Goal: Task Accomplishment & Management: Manage account settings

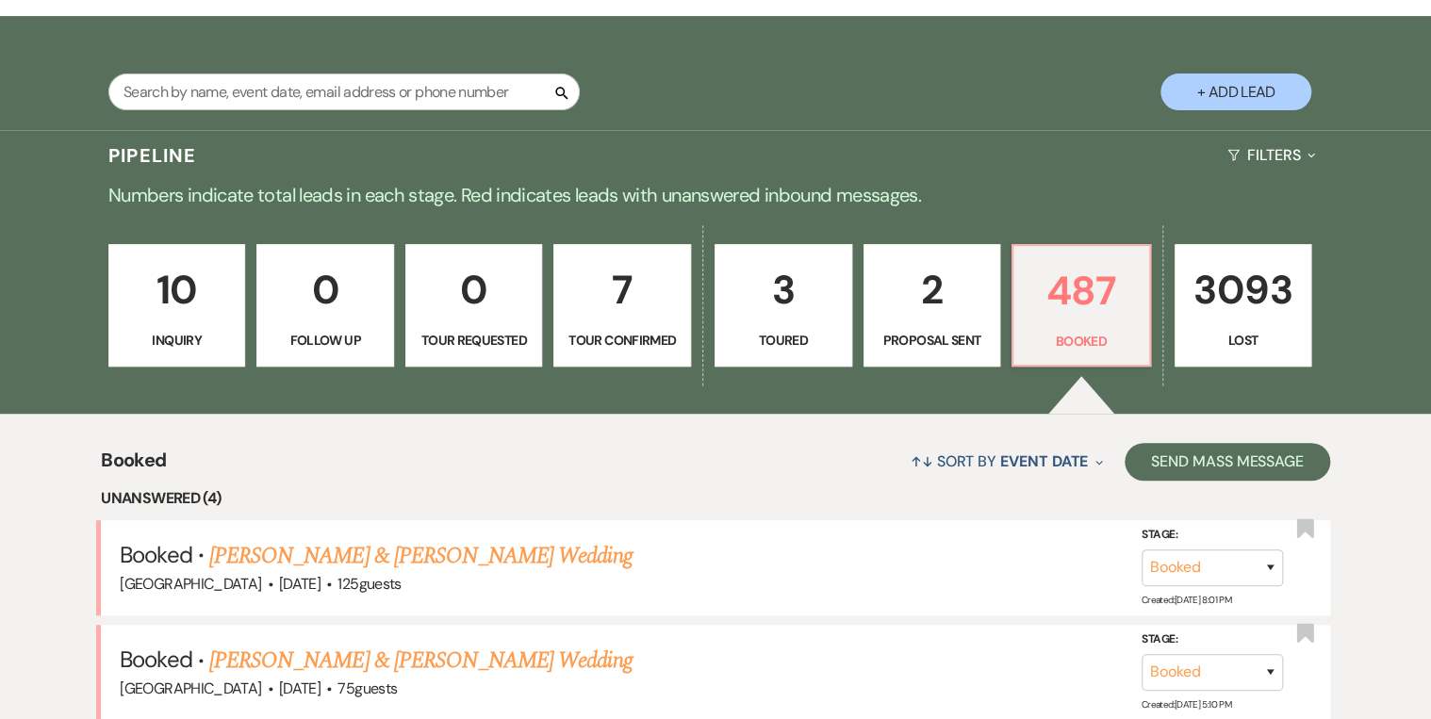
scroll to position [369, 0]
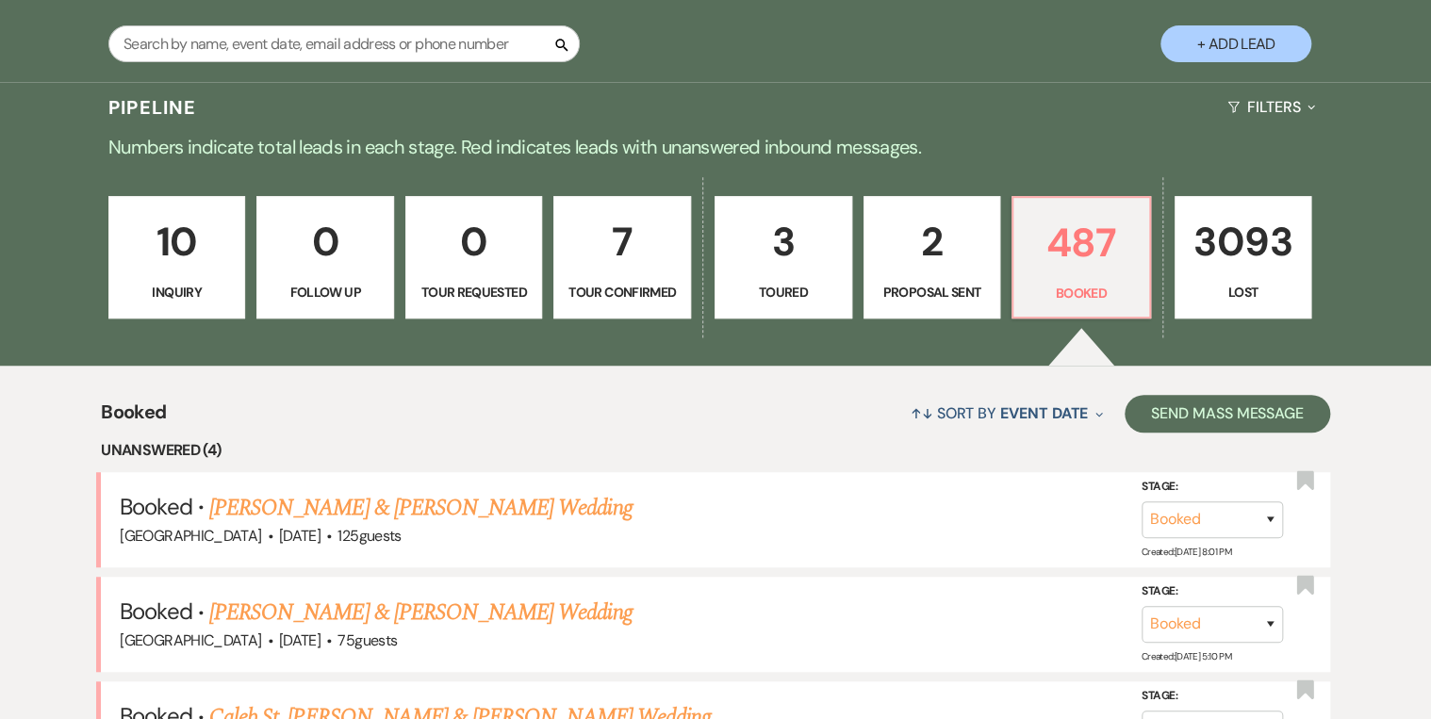
click at [935, 301] on p "Proposal Sent" at bounding box center [932, 292] width 113 height 21
select select "6"
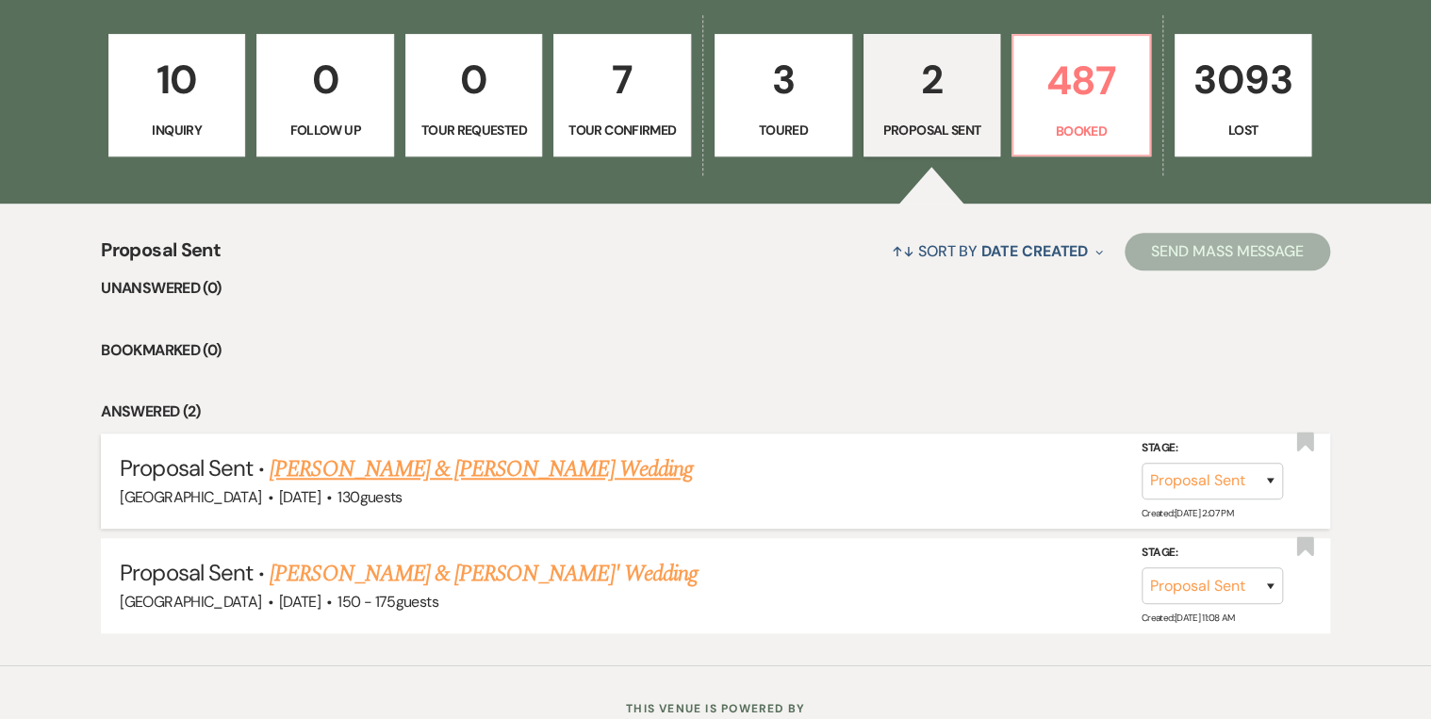
scroll to position [596, 0]
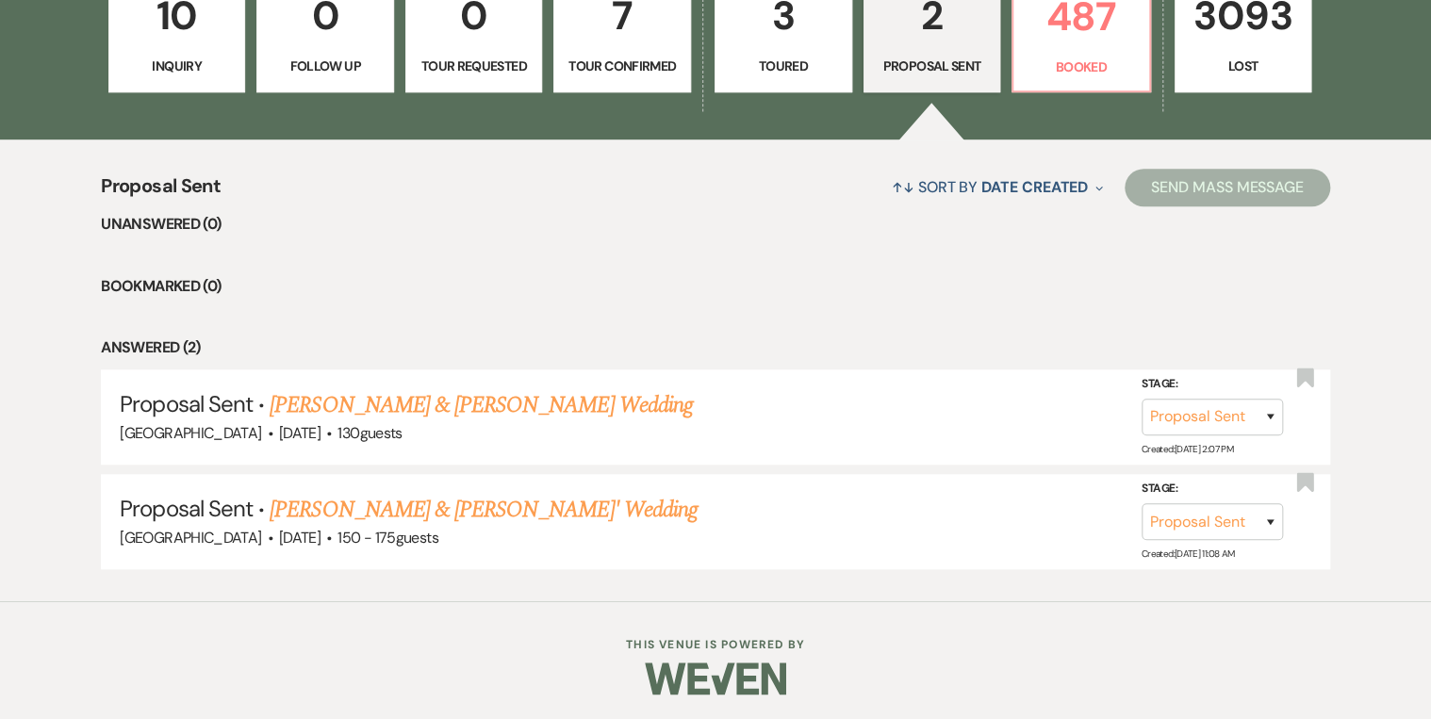
click at [162, 60] on p "Inquiry" at bounding box center [177, 66] width 113 height 21
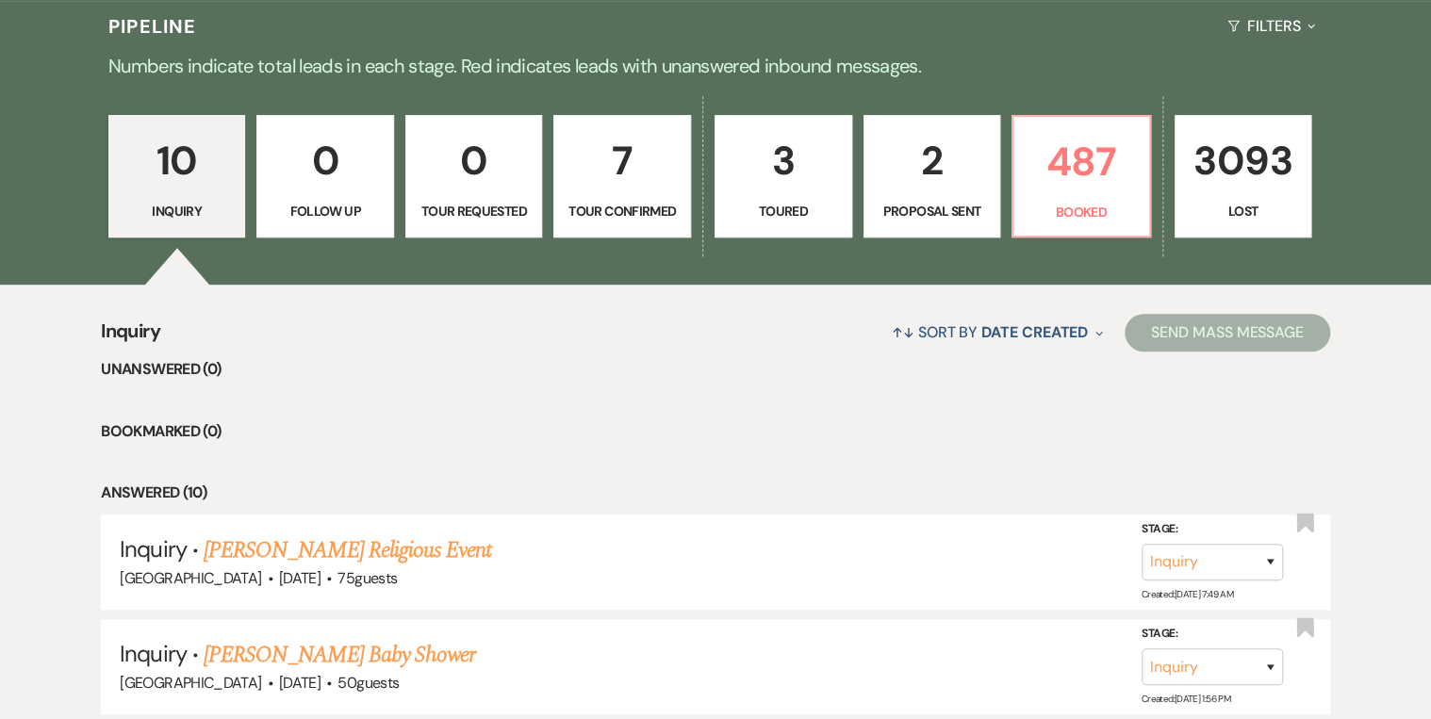
scroll to position [445, 0]
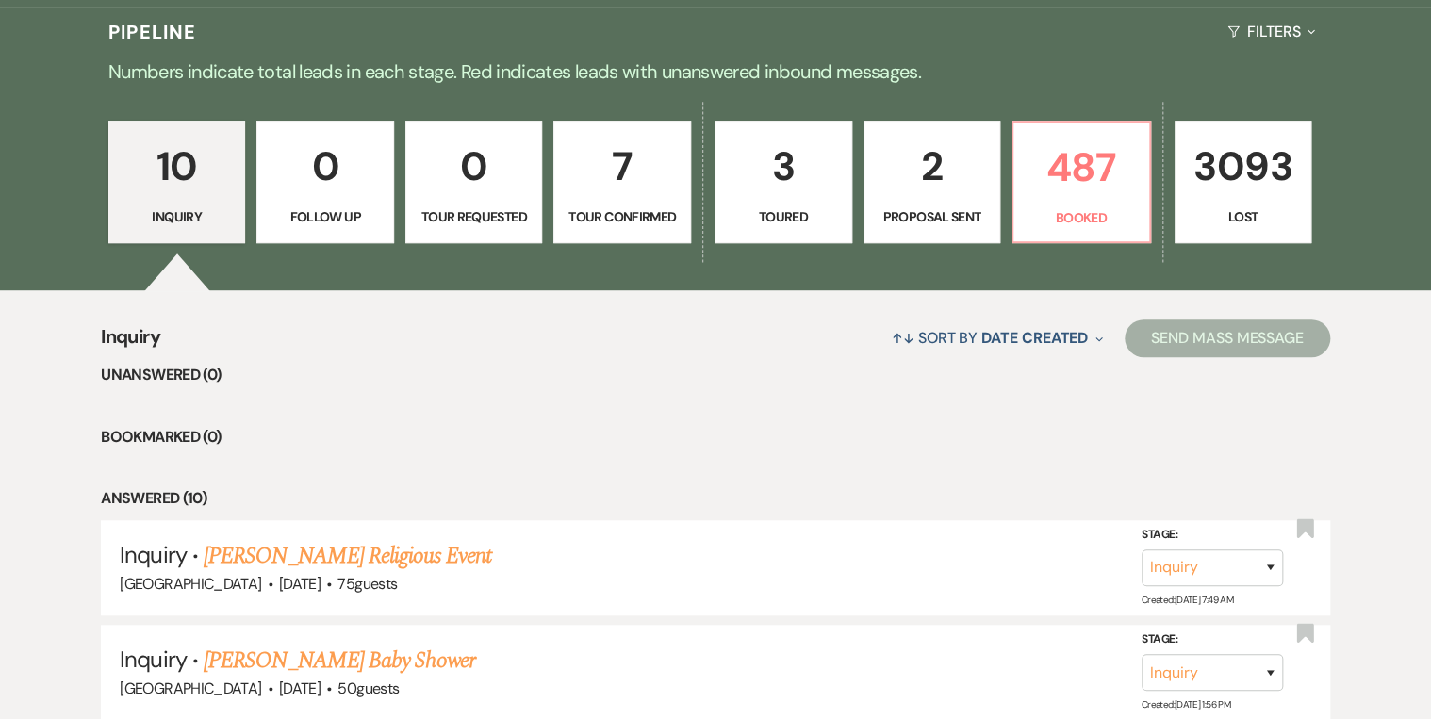
click at [647, 240] on link "7 Tour Confirmed" at bounding box center [622, 182] width 138 height 123
select select "4"
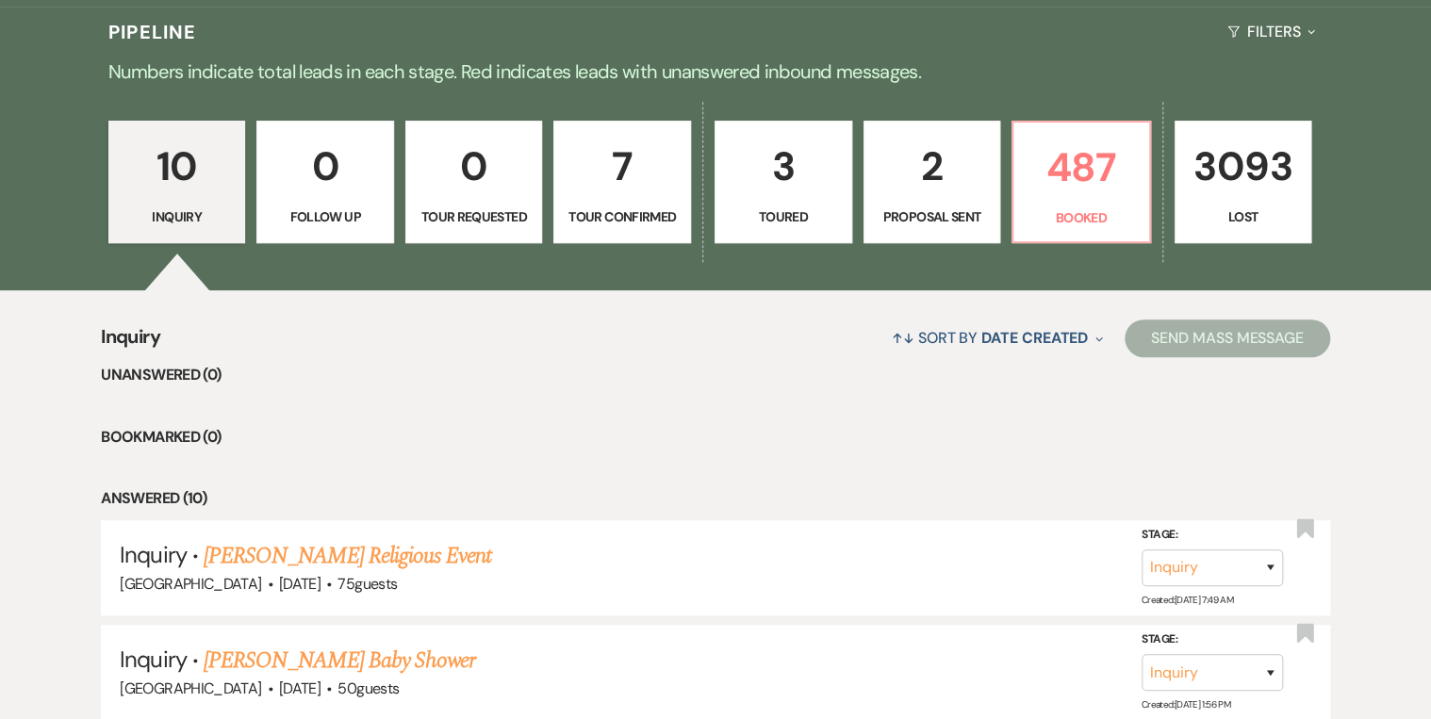
select select "4"
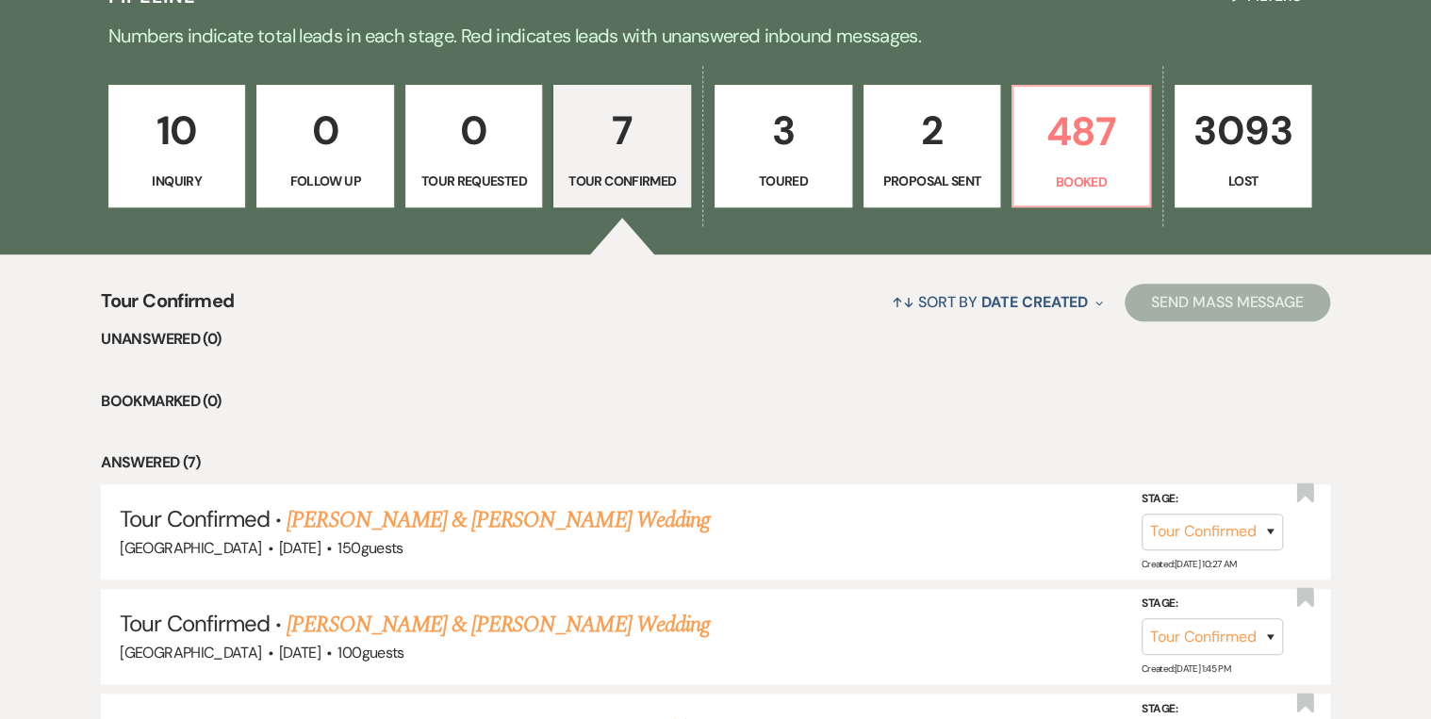
scroll to position [369, 0]
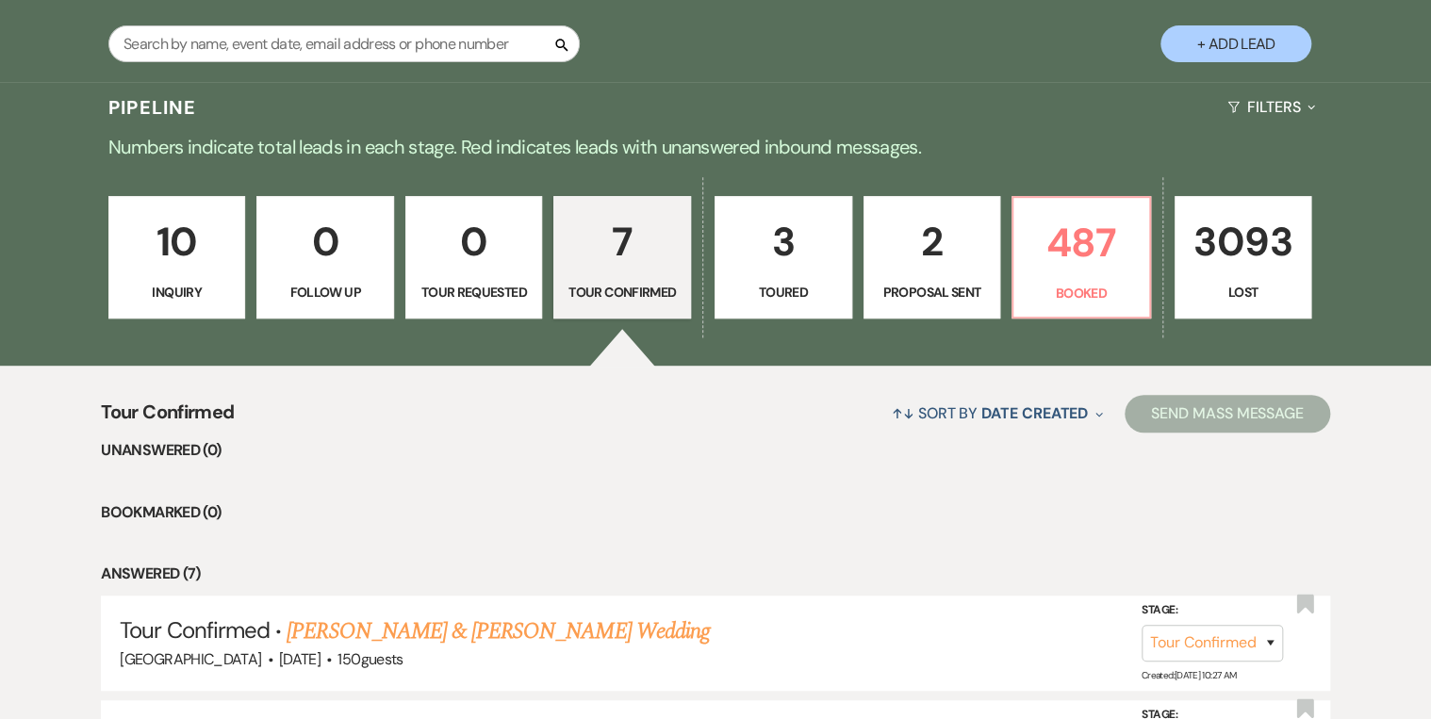
click at [781, 292] on p "Toured" at bounding box center [783, 292] width 113 height 21
select select "5"
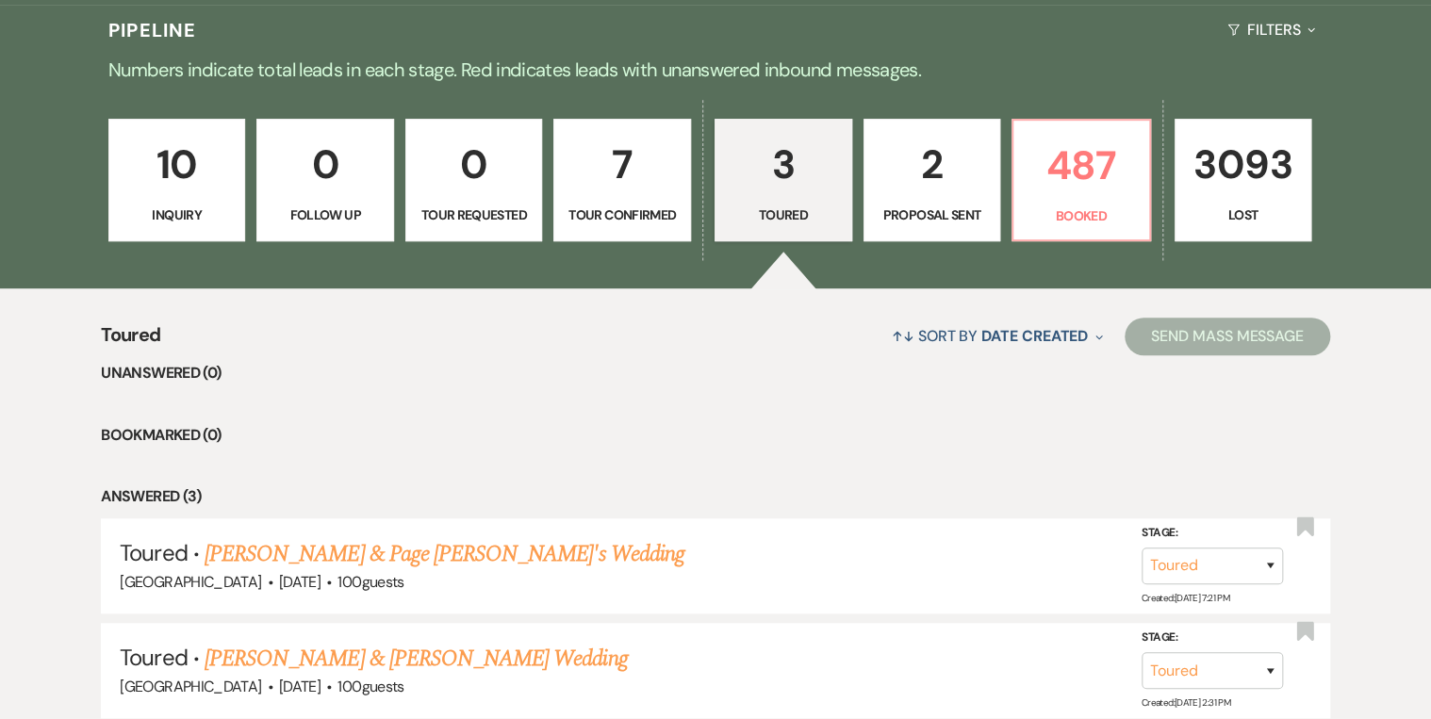
scroll to position [294, 0]
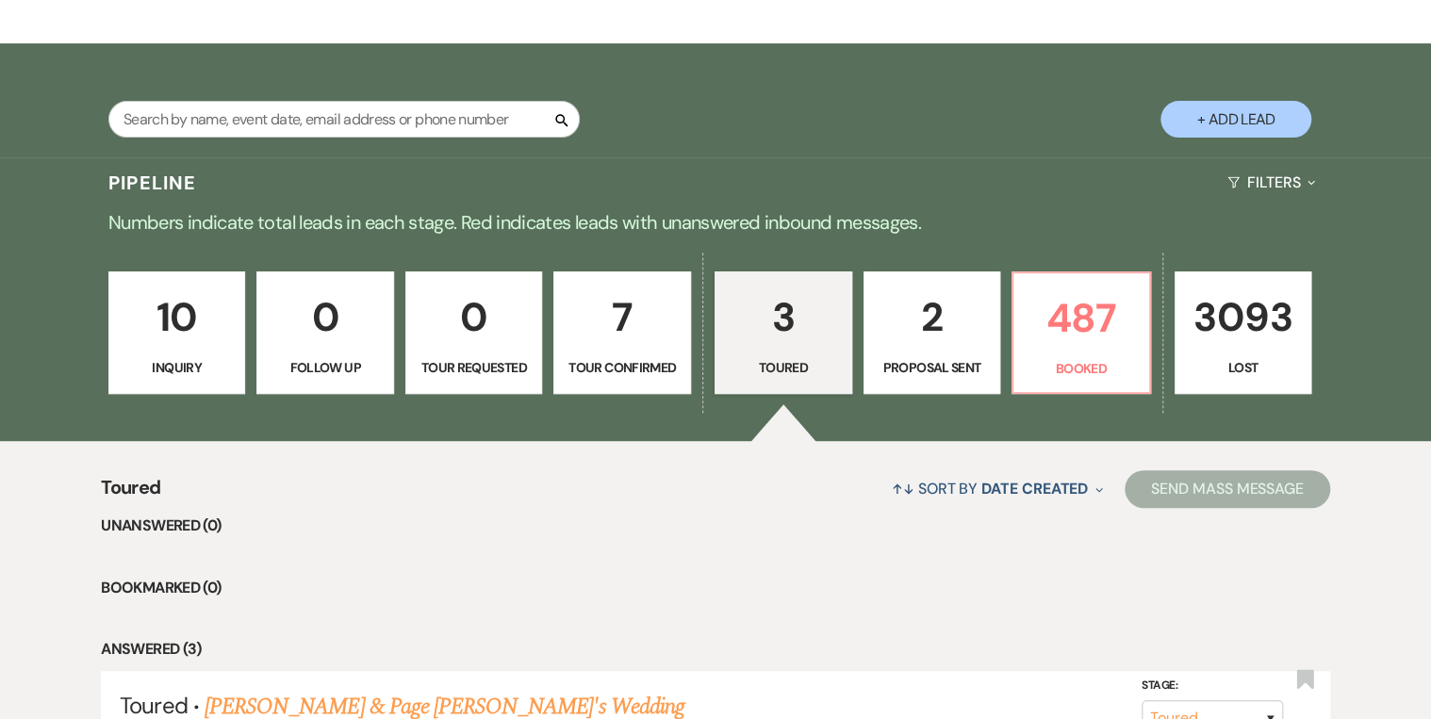
click at [476, 367] on p "Tour Requested" at bounding box center [474, 367] width 113 height 21
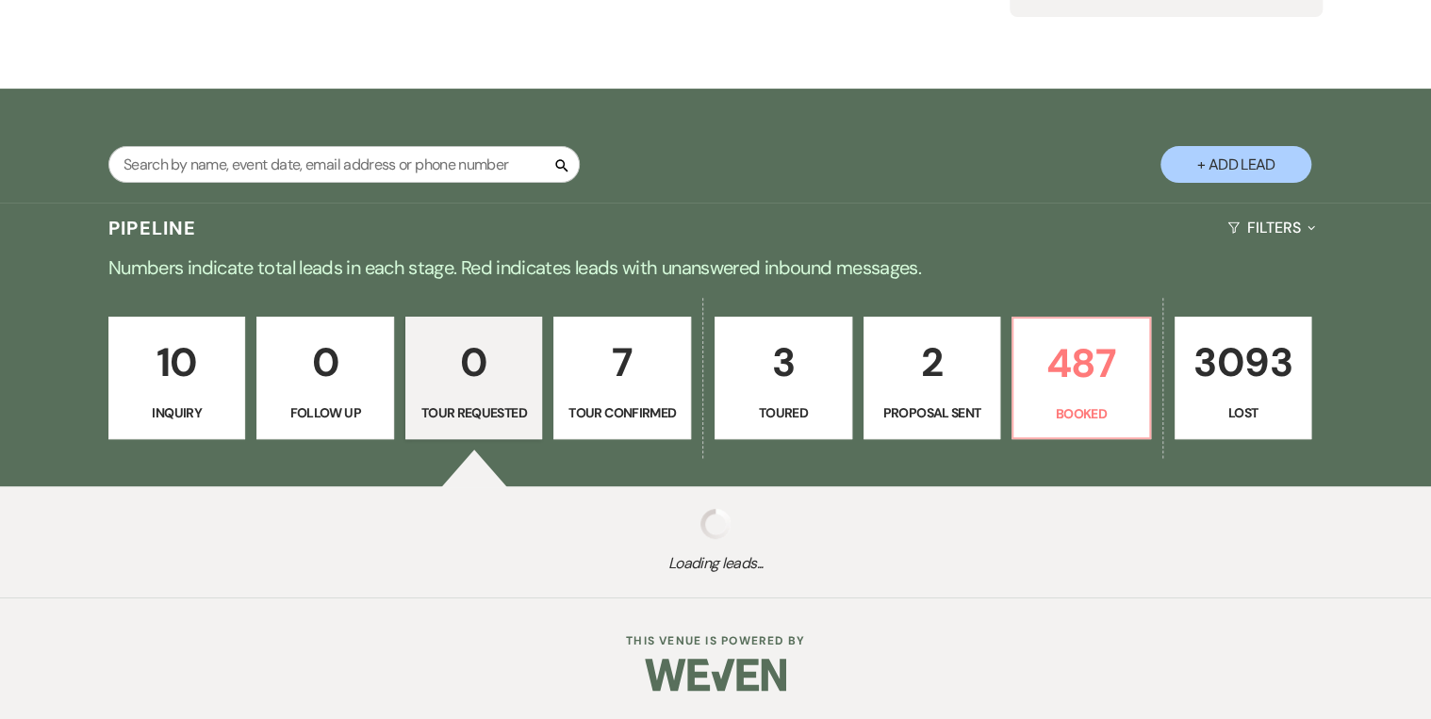
scroll to position [294, 0]
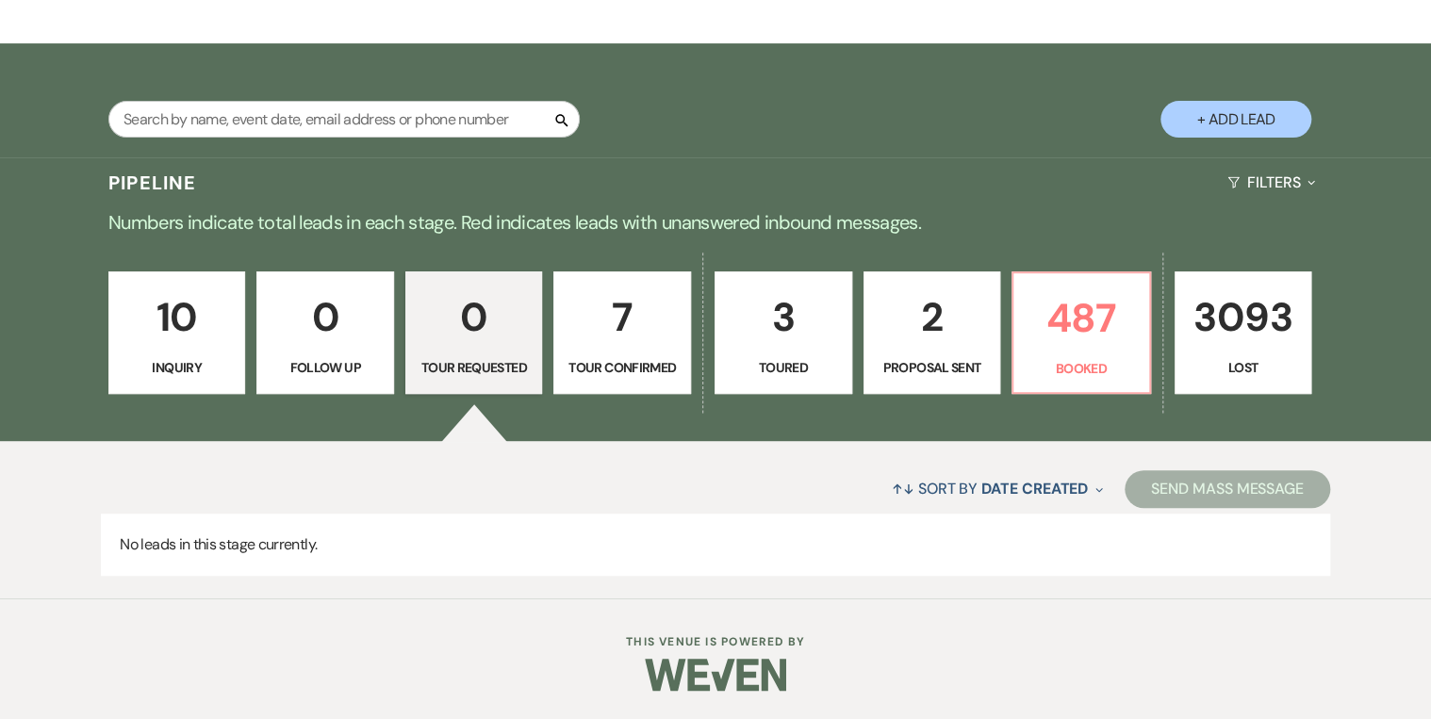
click at [615, 482] on div "↑↓ Sort By Date Created Expand Send Mass Message" at bounding box center [715, 489] width 1228 height 50
click at [799, 349] on p "3" at bounding box center [783, 317] width 113 height 63
select select "5"
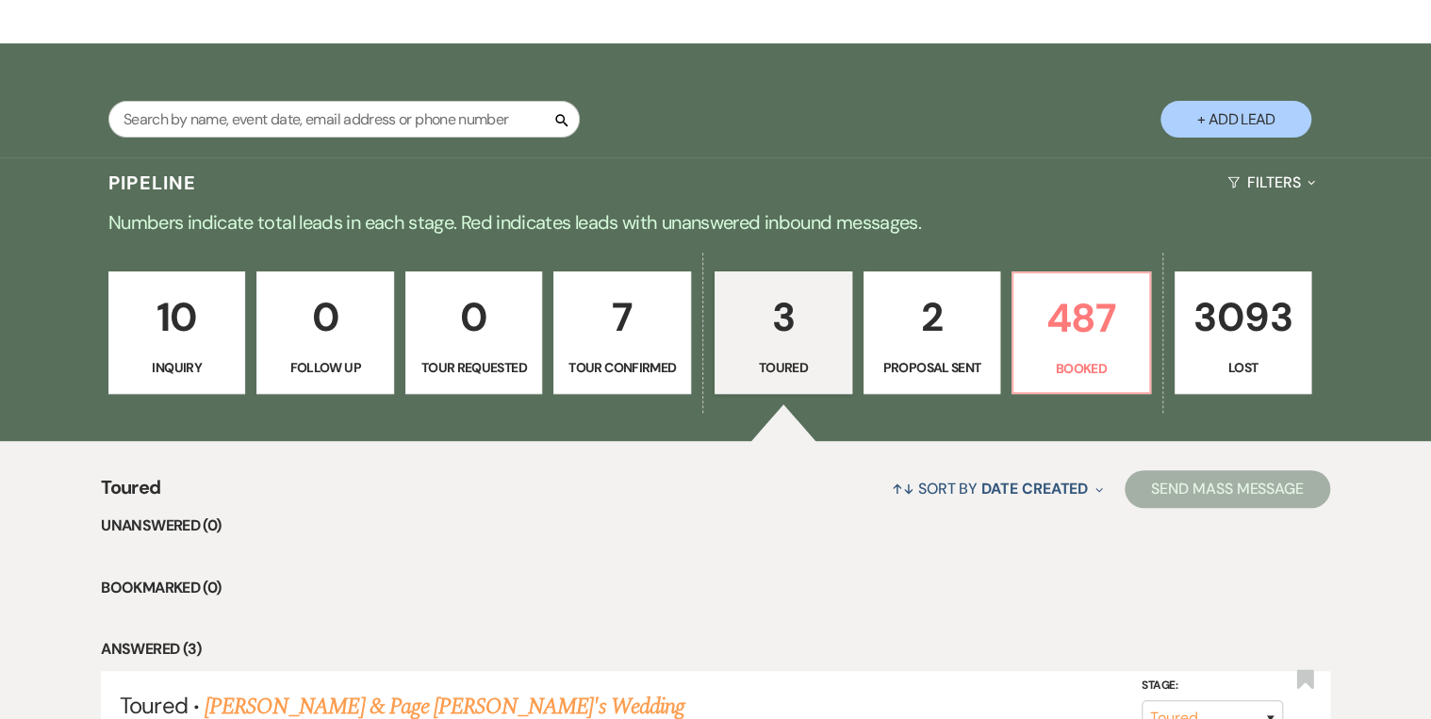
click at [918, 369] on p "Proposal Sent" at bounding box center [932, 367] width 113 height 21
select select "6"
